Goal: Task Accomplishment & Management: Complete application form

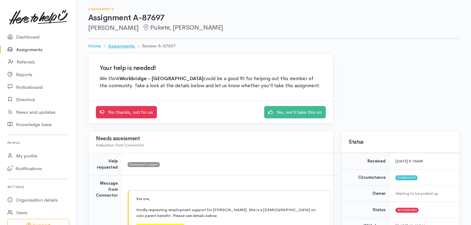
click at [127, 46] on link "Assignments" at bounding box center [121, 46] width 26 height 7
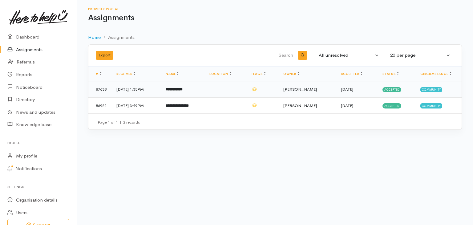
click at [156, 88] on td "14 Aug 2025, 1:35PM" at bounding box center [135, 89] width 49 height 16
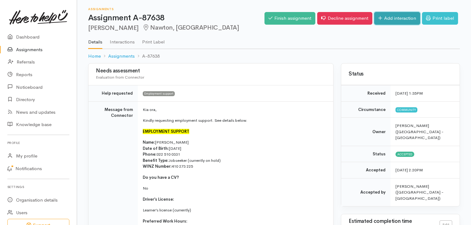
click at [403, 15] on link "Add interaction" at bounding box center [397, 18] width 46 height 13
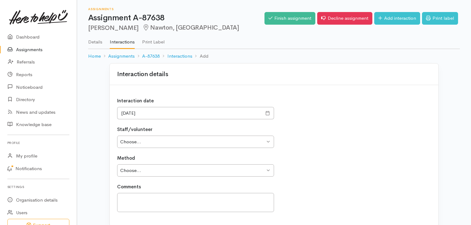
scroll to position [31, 0]
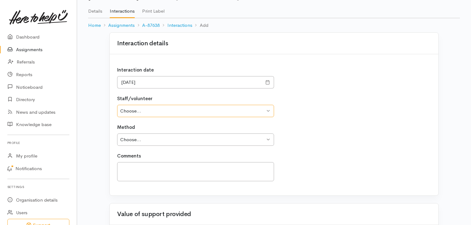
click at [184, 112] on select "Choose... Philippa Entwisle Nadine Gale Helen Riesen Dave Tuck Katy Hetheringto…" at bounding box center [195, 111] width 157 height 13
select select "2412"
click at [117, 105] on select "Choose... Philippa Entwisle Nadine Gale Helen Riesen Dave Tuck Katy Hetheringto…" at bounding box center [195, 111] width 157 height 13
click at [176, 141] on select "Choose... Phone Visit Other" at bounding box center [195, 139] width 157 height 13
select select "1"
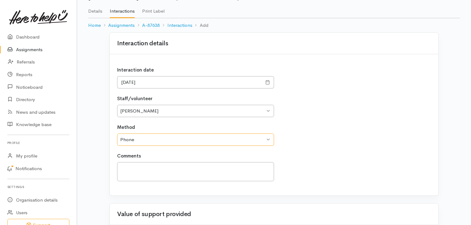
click at [117, 133] on select "Choose... Phone Visit Other" at bounding box center [195, 139] width 157 height 13
click at [160, 165] on textarea at bounding box center [195, 171] width 157 height 19
click at [184, 168] on textarea "Called Hayden to discuss referal - not picking up." at bounding box center [195, 171] width 157 height 19
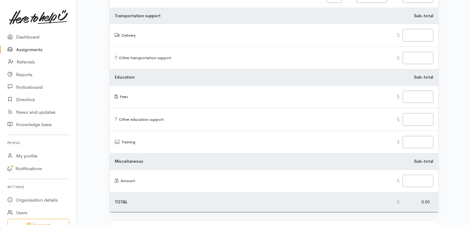
scroll to position [760, 0]
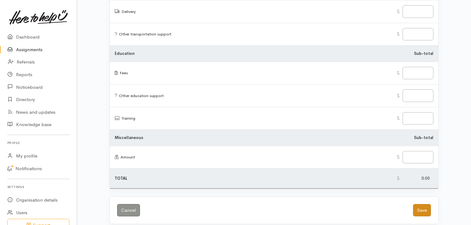
type textarea "Called Hayden to discuss referral - not picking up."
click at [414, 204] on button "Save" at bounding box center [422, 210] width 18 height 13
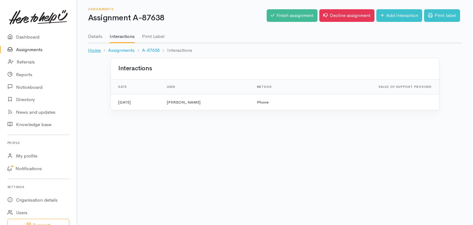
drag, startPoint x: 93, startPoint y: 50, endPoint x: 98, endPoint y: 50, distance: 4.6
click at [93, 50] on link "Home" at bounding box center [94, 50] width 13 height 7
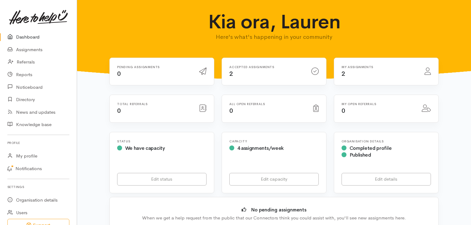
drag, startPoint x: 232, startPoint y: 68, endPoint x: 244, endPoint y: 67, distance: 11.8
click at [232, 68] on h6 "Accepted assignments" at bounding box center [266, 66] width 75 height 3
click at [317, 71] on icon at bounding box center [314, 70] width 7 height 7
click at [252, 66] on h6 "Accepted assignments" at bounding box center [266, 66] width 75 height 3
click at [28, 50] on link "Assignments" at bounding box center [38, 49] width 77 height 13
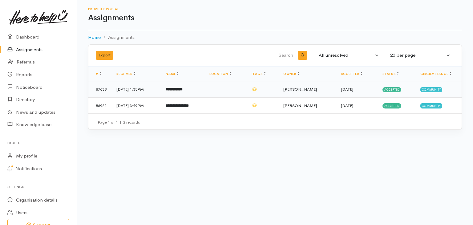
click at [183, 89] on b "**********" at bounding box center [174, 89] width 17 height 4
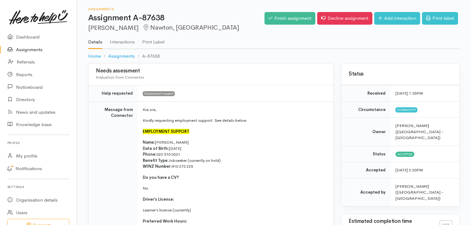
click at [122, 43] on link "Interactions" at bounding box center [122, 39] width 25 height 17
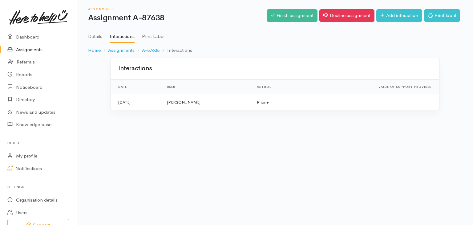
click at [93, 36] on link "Details" at bounding box center [95, 34] width 14 height 17
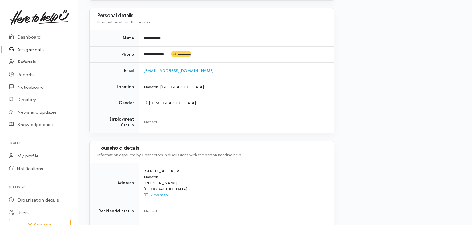
scroll to position [510, 0]
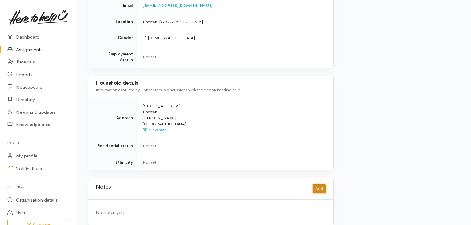
click at [318, 184] on button "Add" at bounding box center [318, 188] width 13 height 9
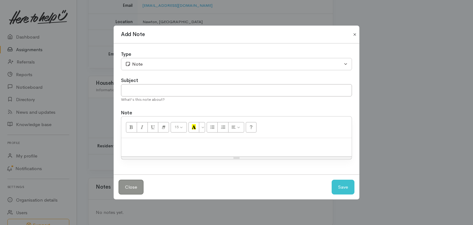
drag, startPoint x: 352, startPoint y: 34, endPoint x: 378, endPoint y: 72, distance: 46.2
click at [353, 35] on button "Close" at bounding box center [355, 34] width 10 height 7
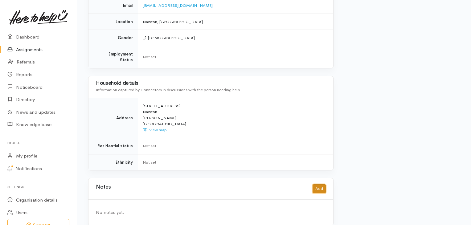
click at [315, 184] on button "Add" at bounding box center [318, 188] width 13 height 9
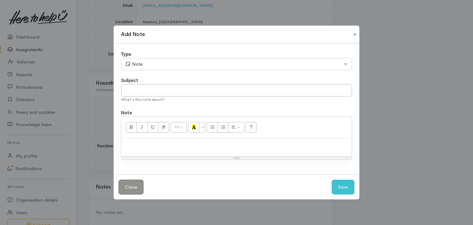
drag, startPoint x: 354, startPoint y: 34, endPoint x: 410, endPoint y: 89, distance: 78.4
click at [355, 34] on button "Close" at bounding box center [355, 34] width 10 height 7
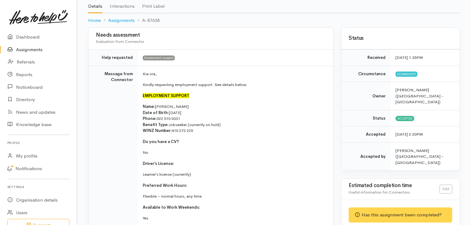
scroll to position [0, 0]
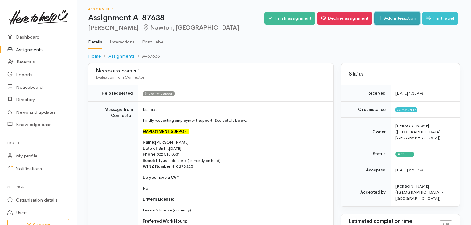
drag, startPoint x: 406, startPoint y: 20, endPoint x: 406, endPoint y: 26, distance: 5.5
click at [406, 20] on link "Add interaction" at bounding box center [397, 18] width 46 height 13
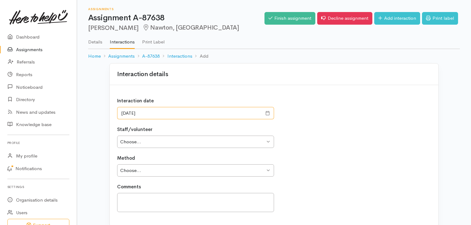
click at [205, 110] on input "18/08/2025" at bounding box center [189, 113] width 145 height 13
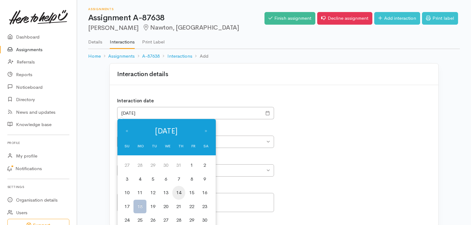
click at [175, 189] on td "14" at bounding box center [178, 193] width 13 height 14
type input "14/08/2025"
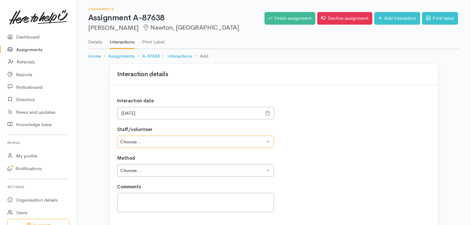
click at [162, 142] on select "Choose... Philippa Entwisle Nadine Gale Helen Riesen Dave Tuck Katy Hetheringto…" at bounding box center [195, 142] width 157 height 13
select select "2412"
click at [117, 136] on select "Choose... Philippa Entwisle Nadine Gale Helen Riesen Dave Tuck Katy Hetheringto…" at bounding box center [195, 142] width 157 height 13
drag, startPoint x: 151, startPoint y: 168, endPoint x: 171, endPoint y: 175, distance: 21.4
click at [151, 168] on select "Choose... Phone Visit Other" at bounding box center [195, 170] width 157 height 13
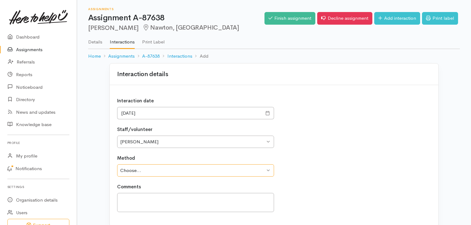
select select "1"
click at [117, 164] on select "Choose... Phone Visit Other" at bounding box center [195, 170] width 157 height 13
click at [159, 193] on textarea at bounding box center [195, 202] width 157 height 19
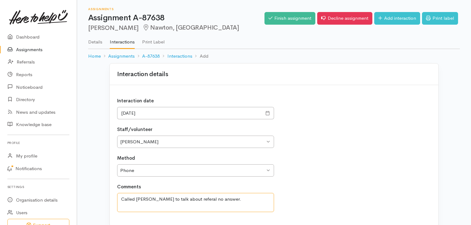
type textarea "Called Hayden to talk about referal no answer."
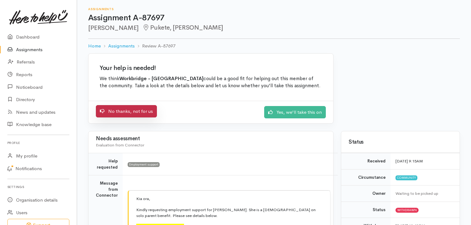
drag, startPoint x: 140, startPoint y: 111, endPoint x: 161, endPoint y: 115, distance: 21.7
click at [140, 111] on link "No thanks, not for us" at bounding box center [126, 111] width 61 height 13
click at [137, 112] on link "No thanks, not for us" at bounding box center [126, 111] width 61 height 13
